Goal: Check status: Check status

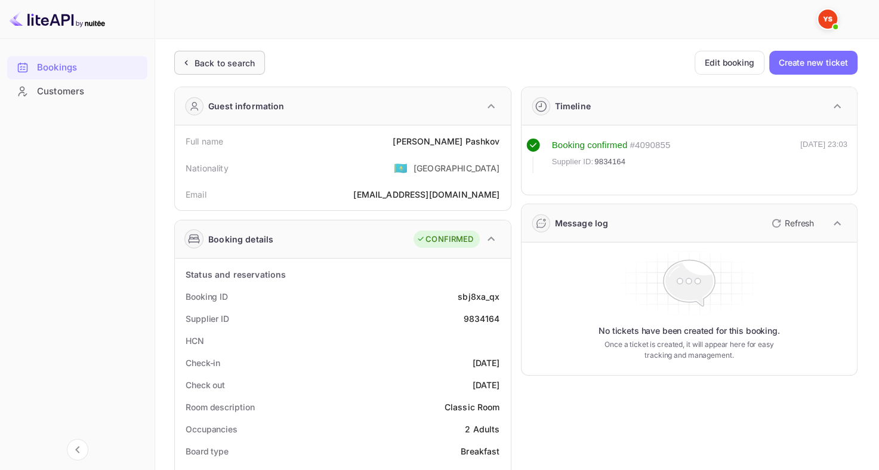
click at [220, 57] on div "Back to search" at bounding box center [224, 63] width 60 height 13
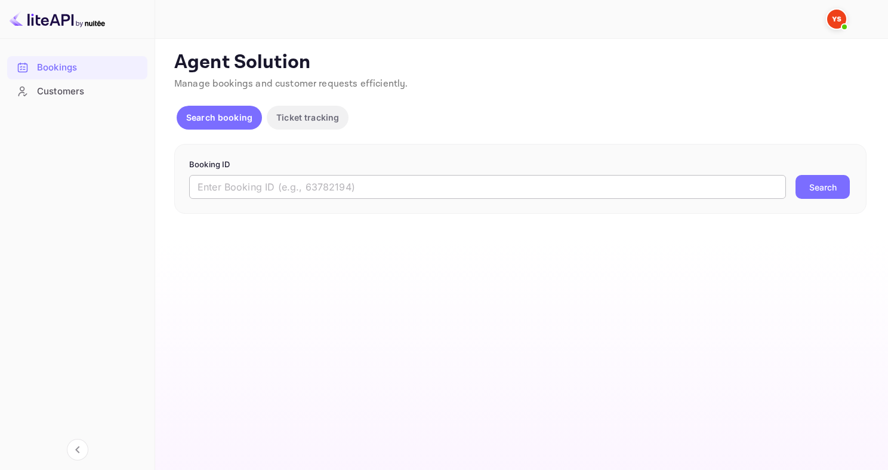
click at [278, 177] on input "text" at bounding box center [487, 187] width 597 height 24
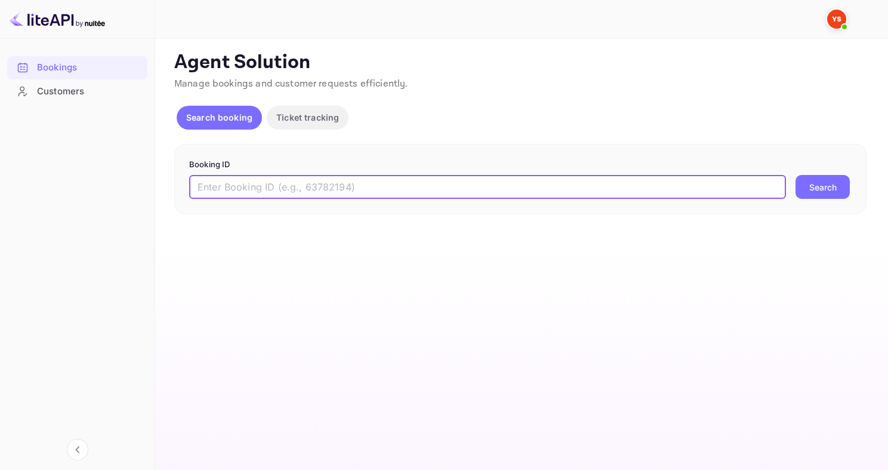
paste input "9842406"
type input "9842406"
click at [795, 175] on button "Search" at bounding box center [822, 187] width 54 height 24
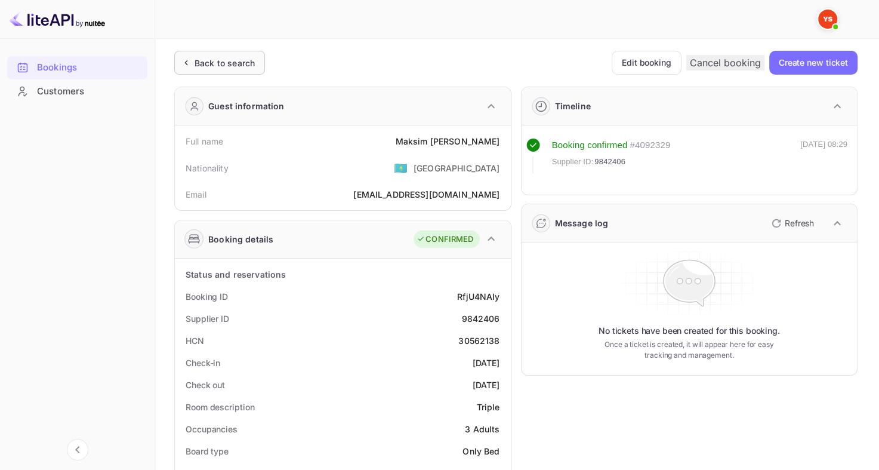
click at [246, 60] on div "Back to search" at bounding box center [224, 63] width 60 height 13
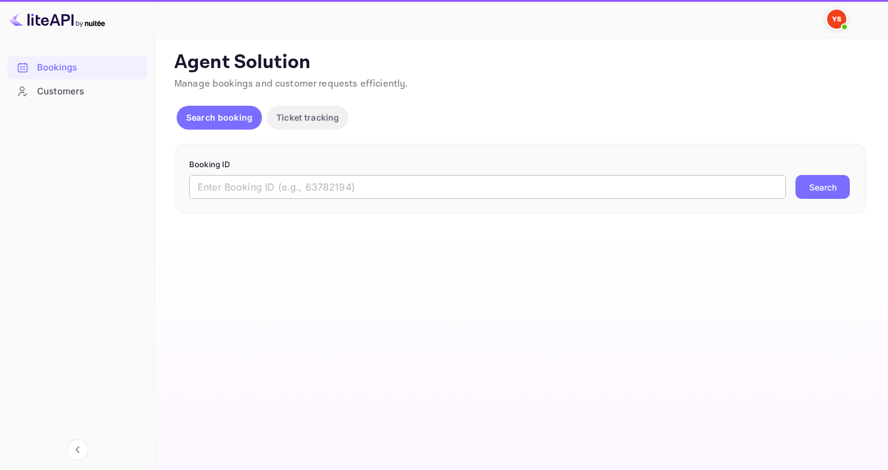
click at [273, 178] on input "text" at bounding box center [487, 187] width 597 height 24
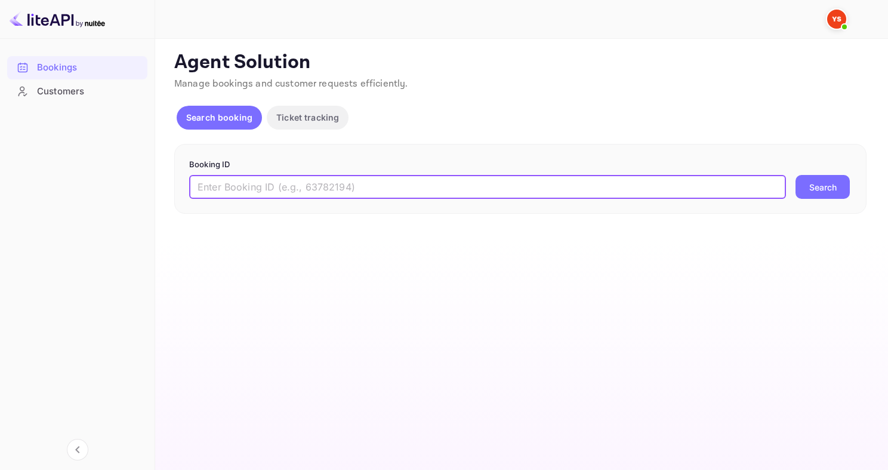
paste input "9842033"
type input "9842033"
click at [795, 175] on button "Search" at bounding box center [822, 187] width 54 height 24
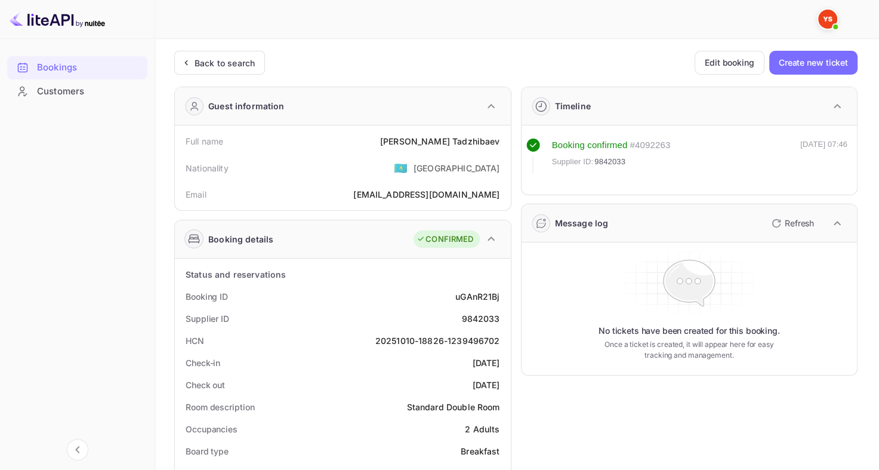
click at [226, 53] on div "Back to search" at bounding box center [219, 63] width 91 height 24
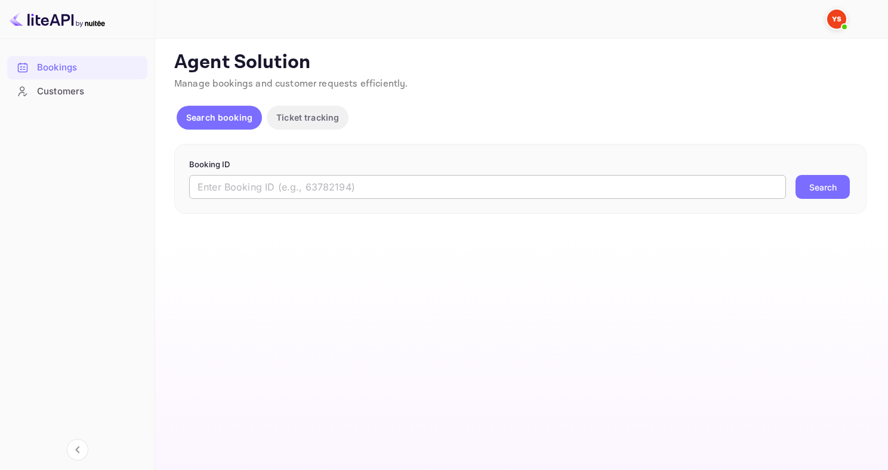
click at [368, 175] on input "text" at bounding box center [487, 187] width 597 height 24
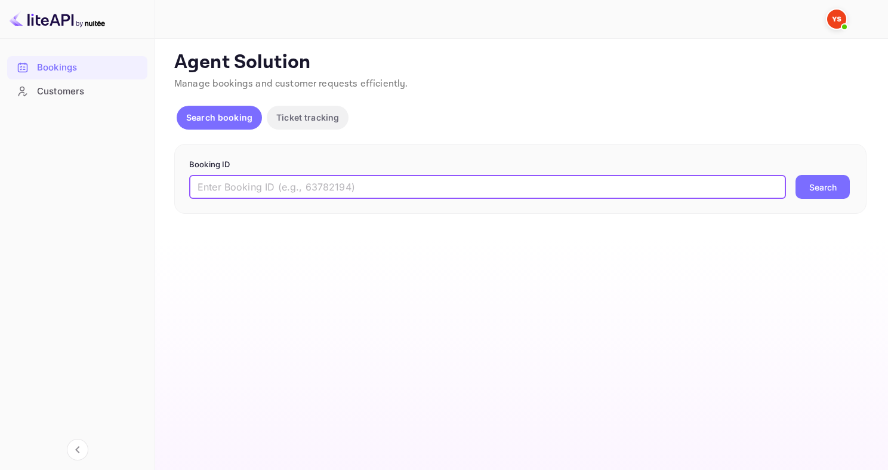
paste input "9619852"
type input "9619852"
click at [795, 175] on button "Search" at bounding box center [822, 187] width 54 height 24
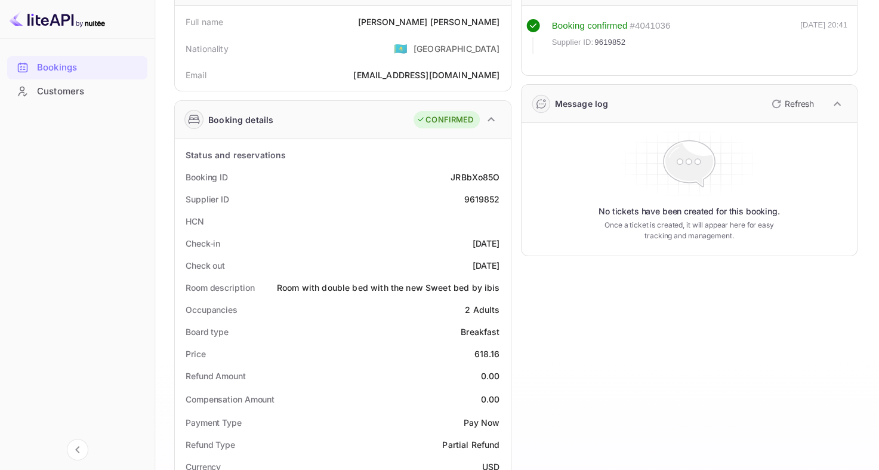
scroll to position [60, 0]
